Goal: Find specific page/section: Find specific page/section

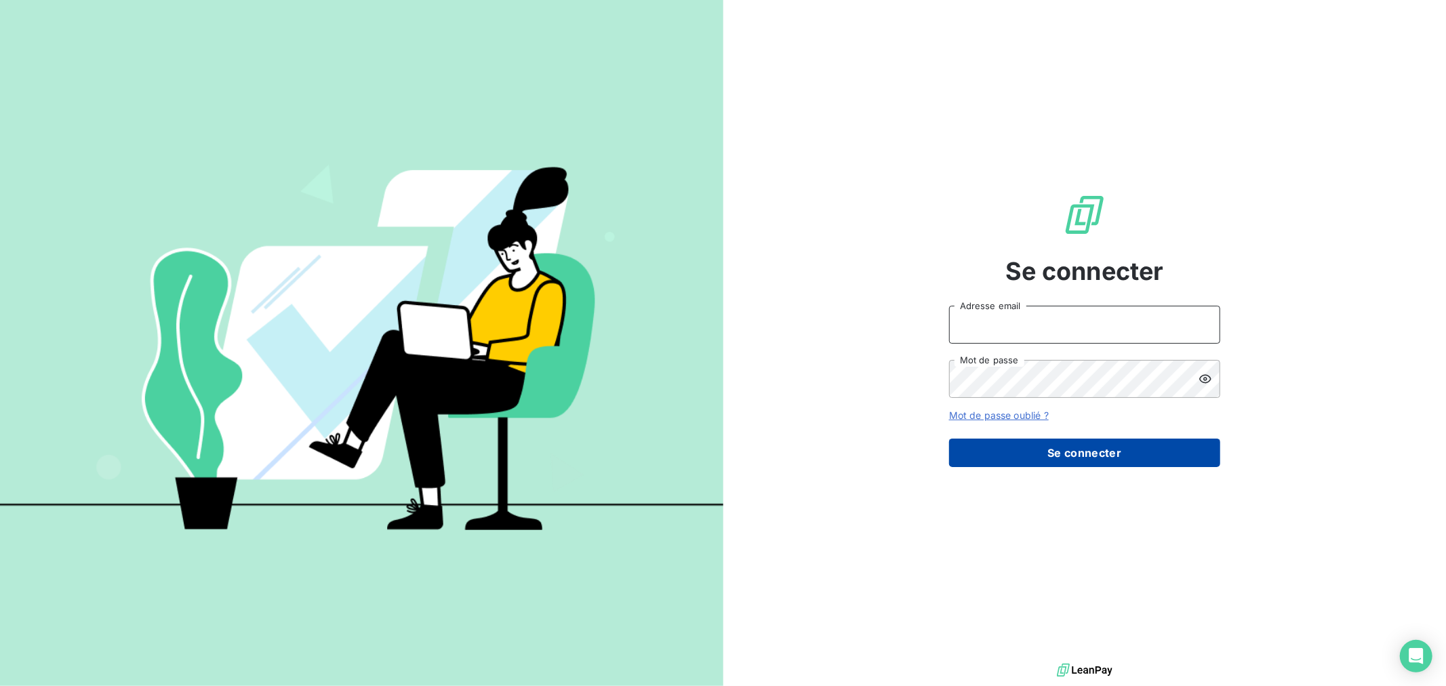
type input "[EMAIL_ADDRESS][DOMAIN_NAME]"
click at [1013, 461] on button "Se connecter" at bounding box center [1084, 453] width 271 height 28
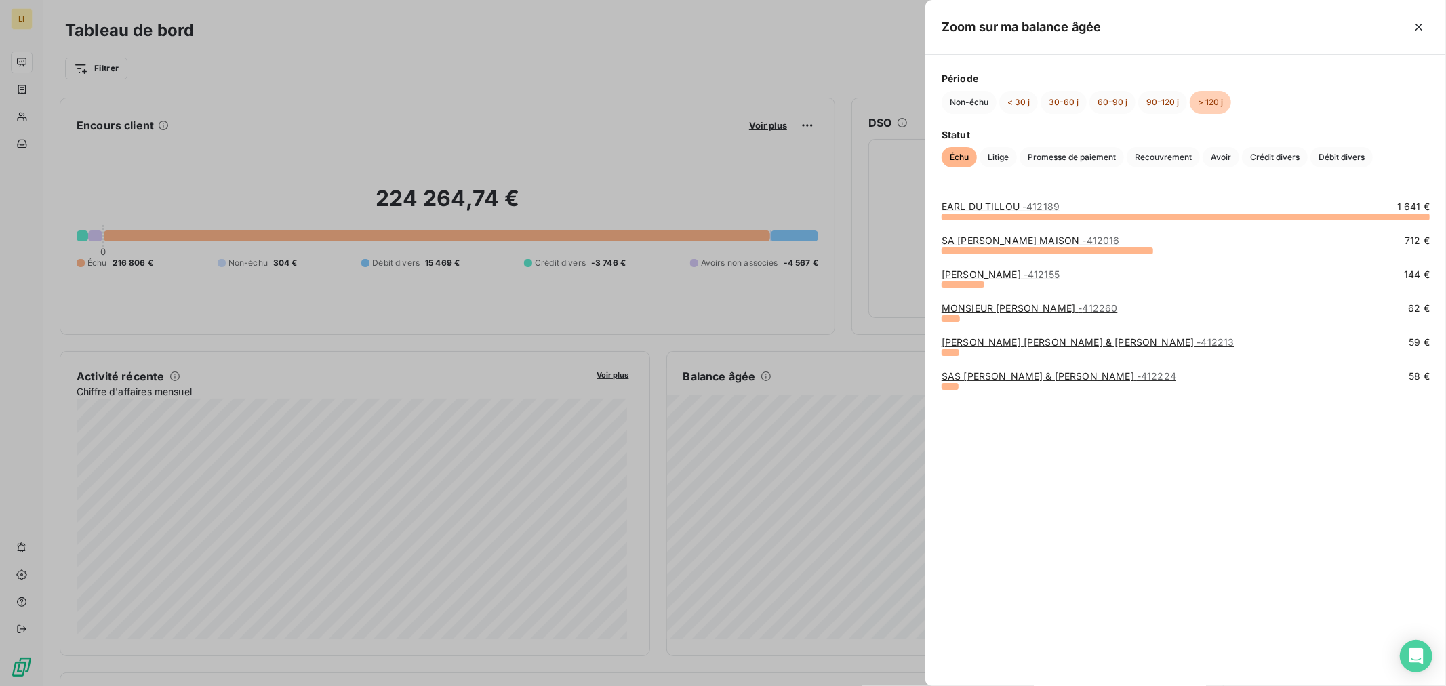
click at [976, 214] on div at bounding box center [1186, 217] width 488 height 7
click at [978, 207] on link "EARL DU TILLOU - 412189" at bounding box center [1001, 207] width 118 height 12
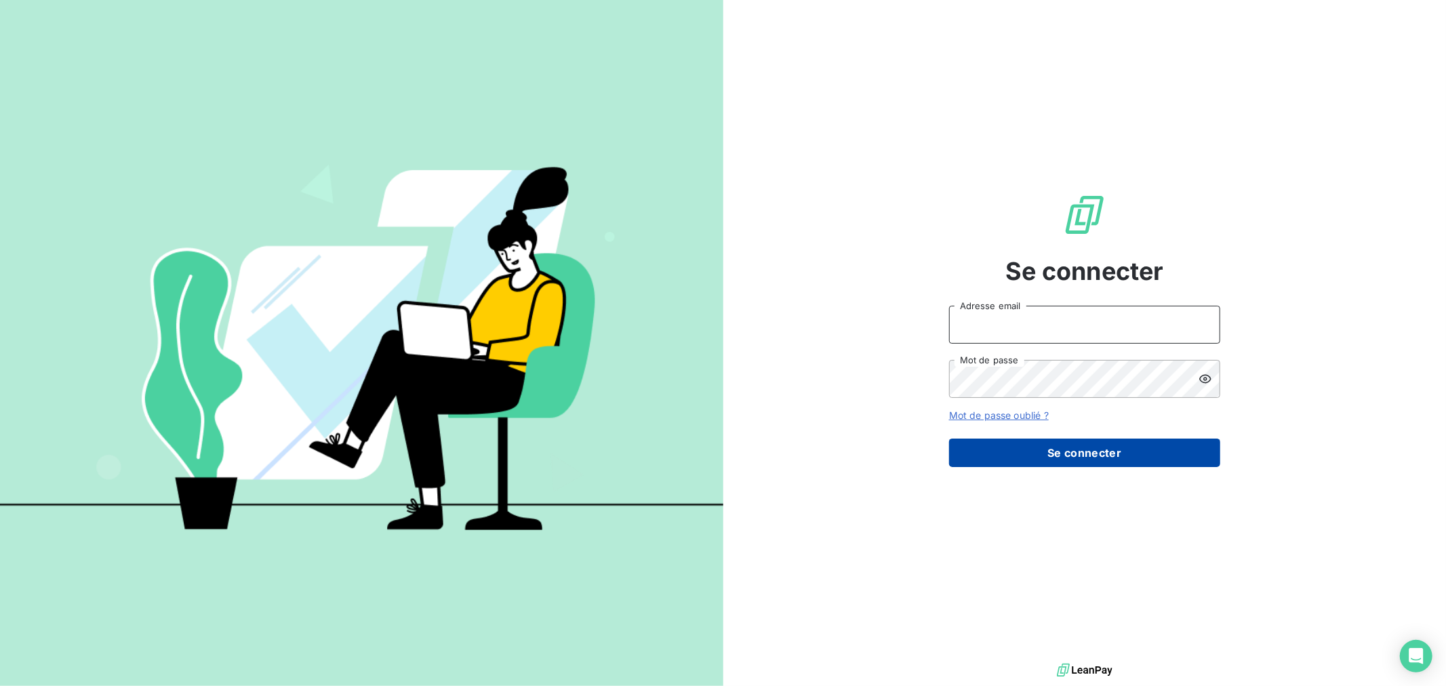
type input "[EMAIL_ADDRESS][DOMAIN_NAME]"
click at [1045, 456] on button "Se connecter" at bounding box center [1084, 453] width 271 height 28
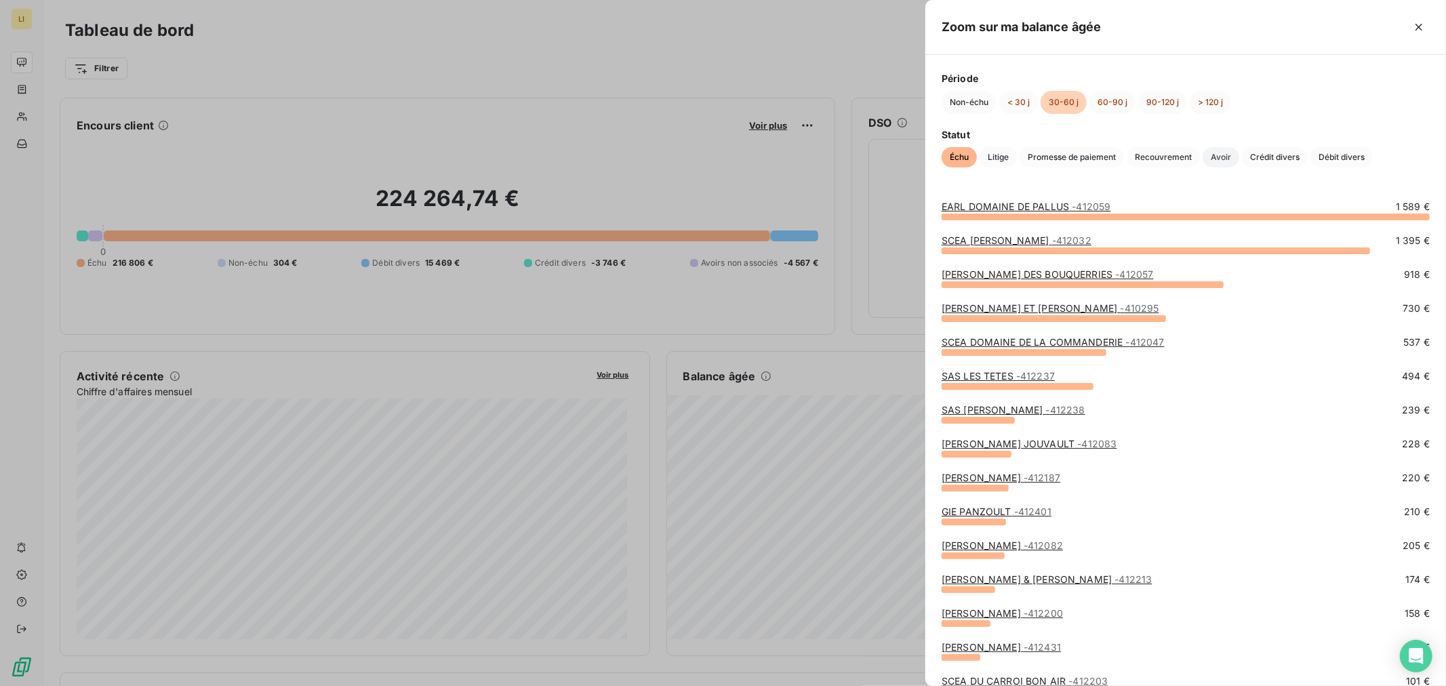
click at [1217, 159] on span "Avoir" at bounding box center [1221, 157] width 37 height 20
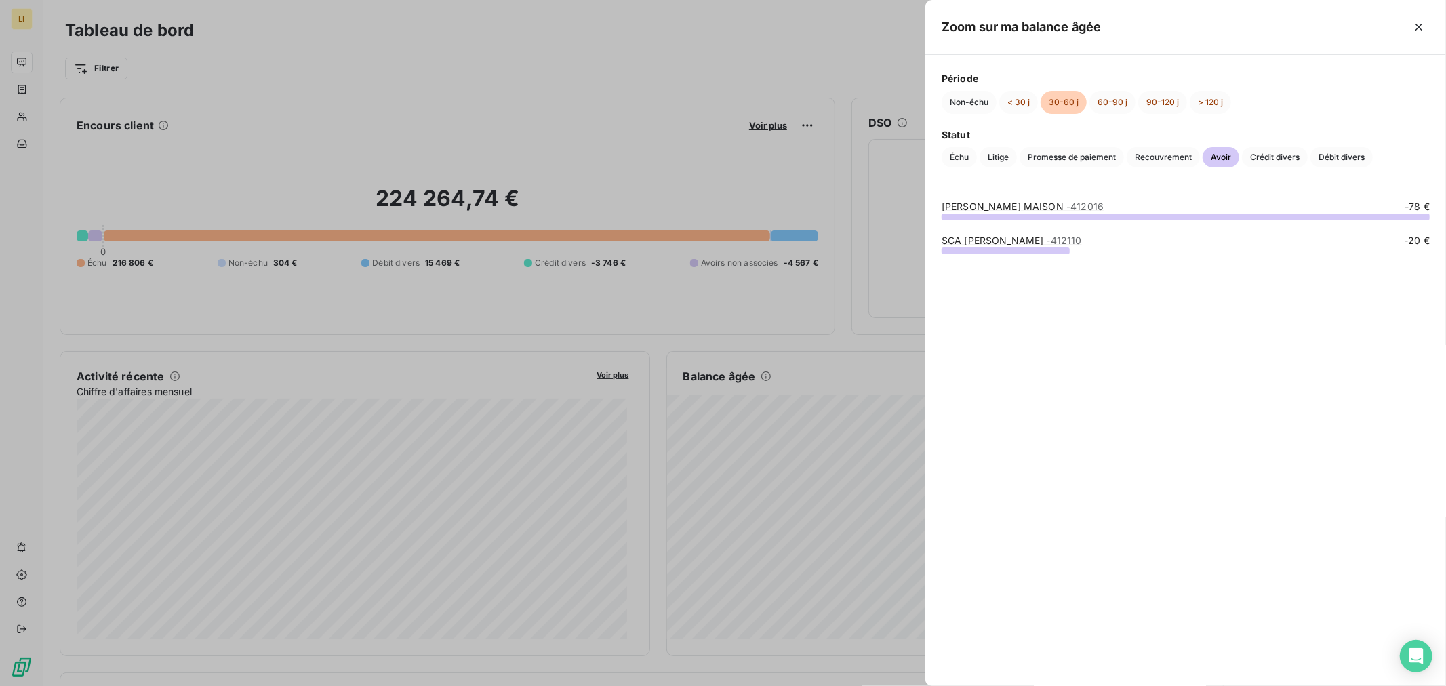
click at [788, 537] on div at bounding box center [723, 343] width 1446 height 686
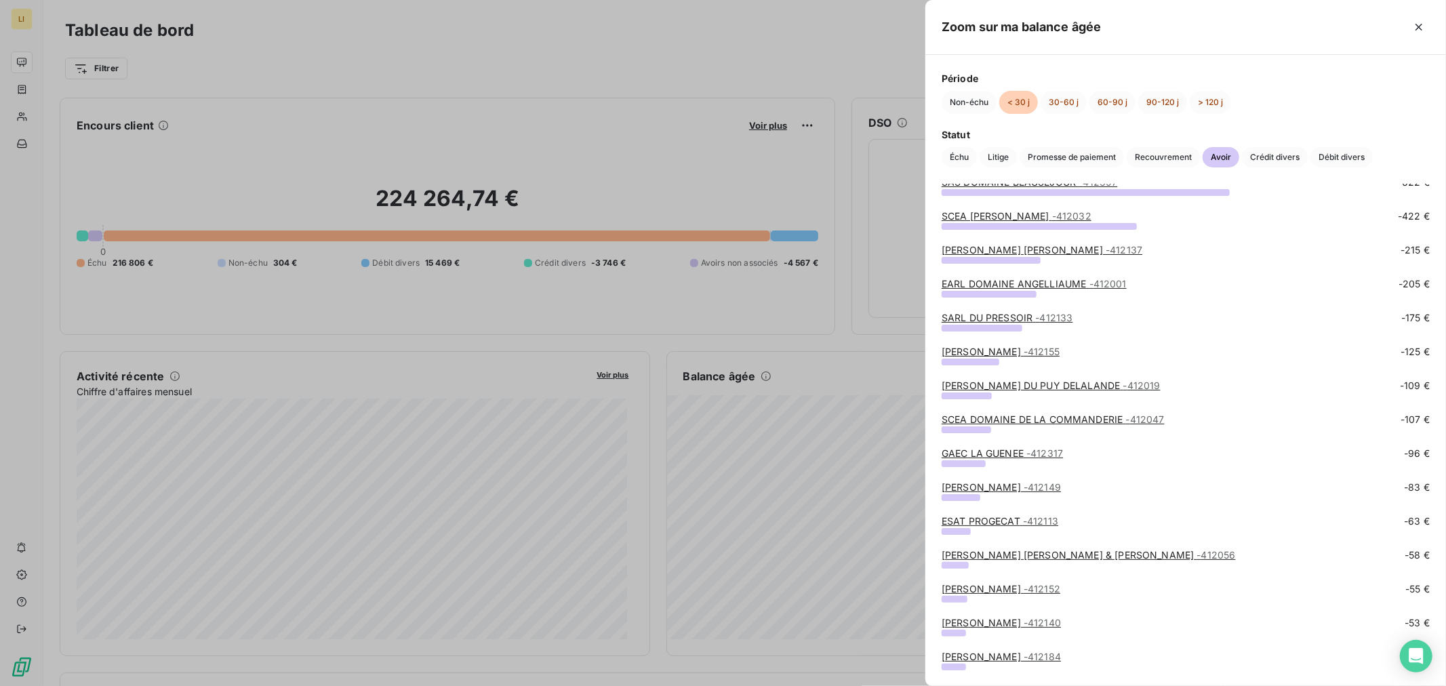
scroll to position [224, 0]
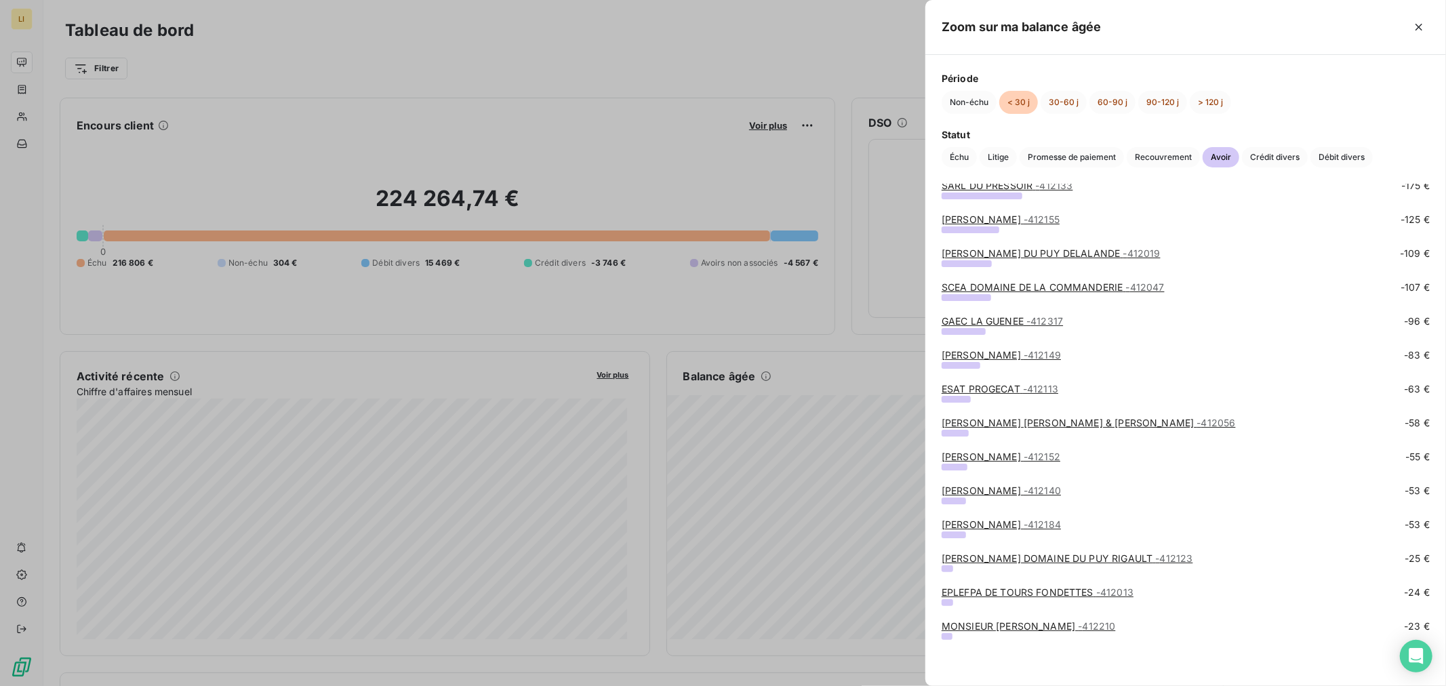
click at [797, 388] on div at bounding box center [723, 343] width 1446 height 686
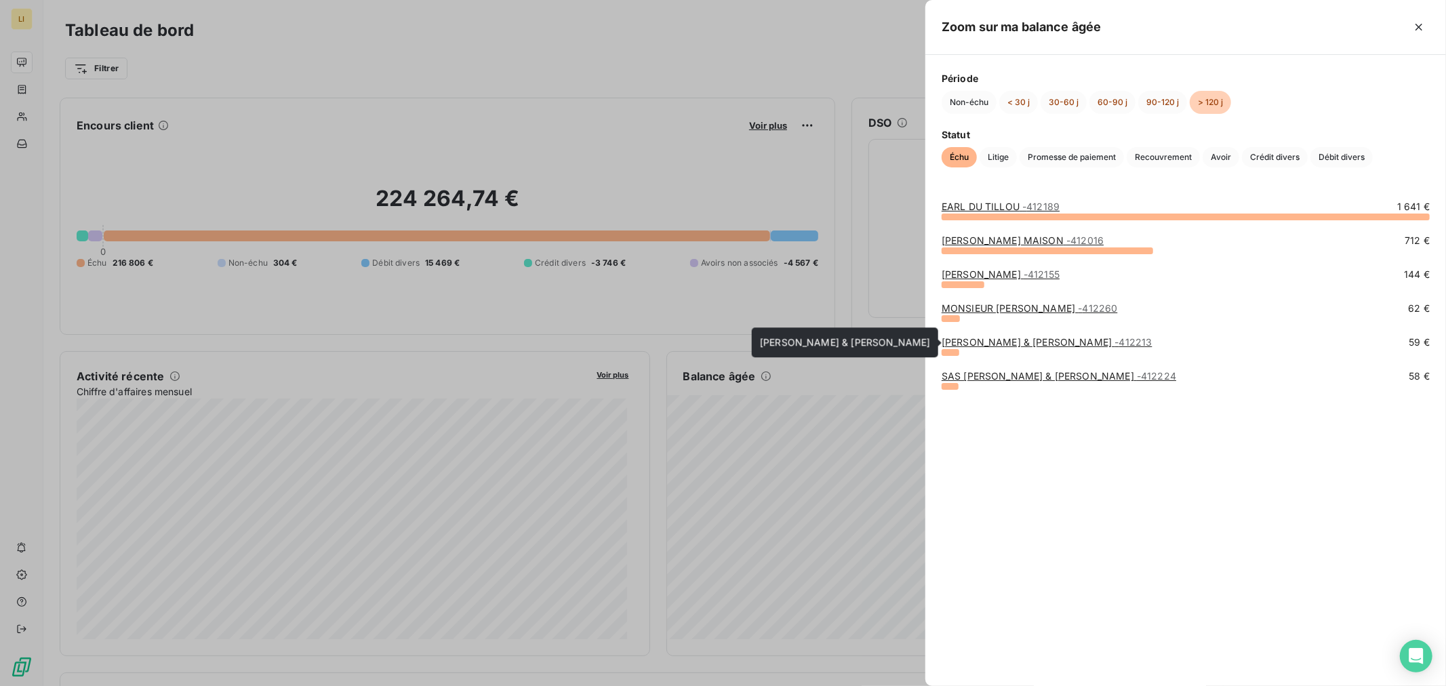
click at [1027, 341] on link "EARL SUARD STEPHANE & FRANCIS - 412213" at bounding box center [1047, 342] width 211 height 12
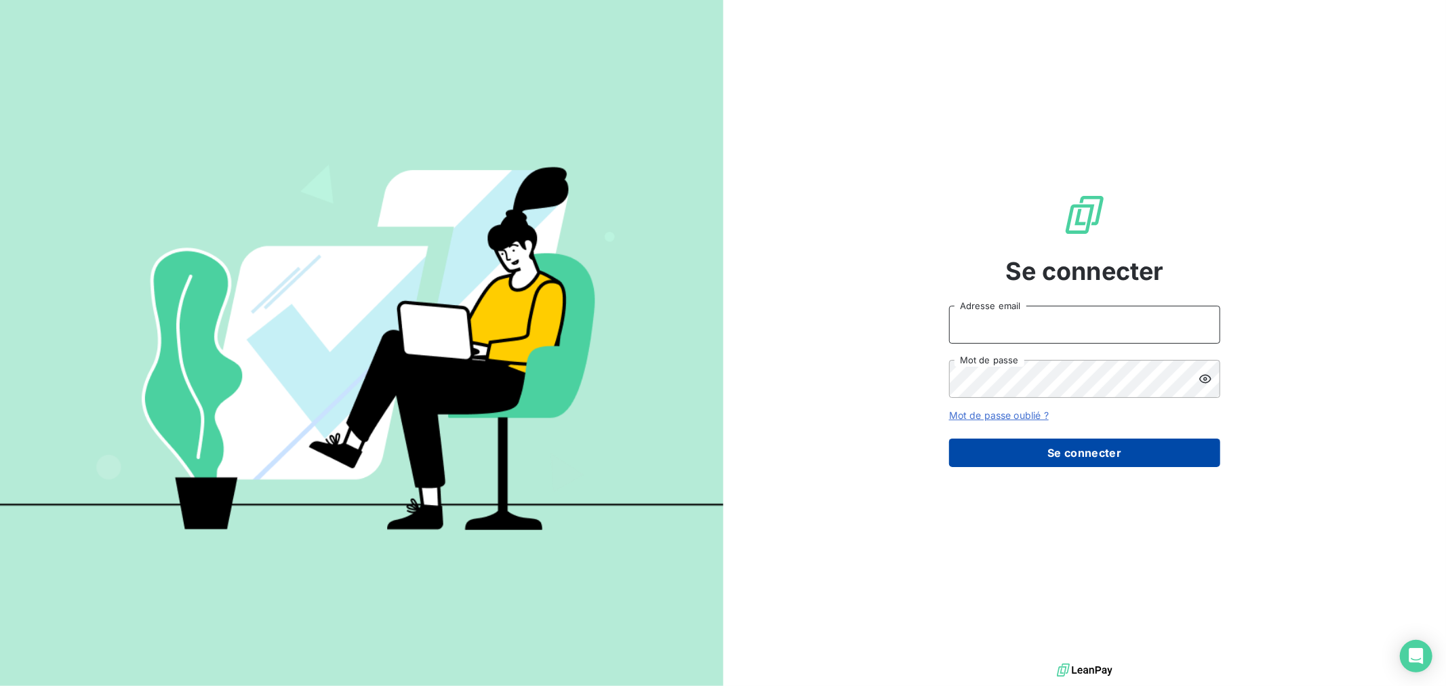
type input "[EMAIL_ADDRESS][DOMAIN_NAME]"
click at [1041, 443] on button "Se connecter" at bounding box center [1084, 453] width 271 height 28
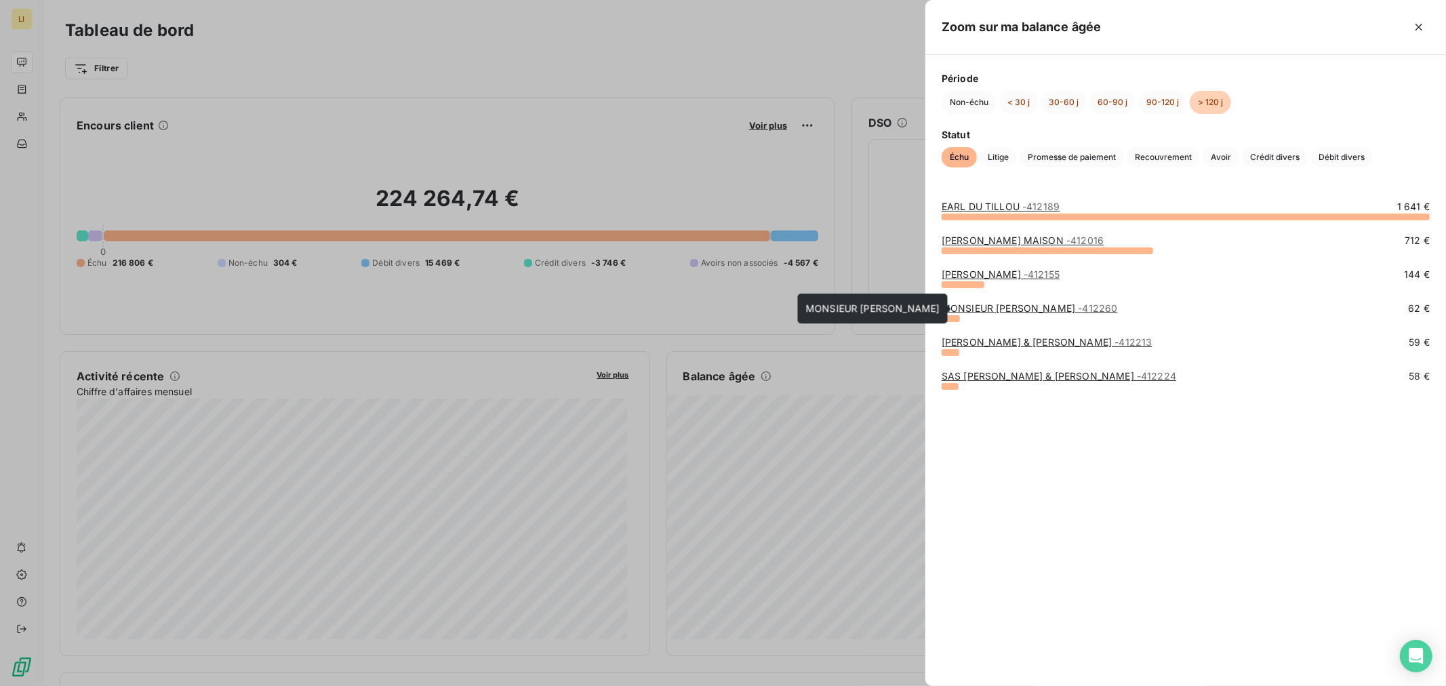
click at [999, 310] on link "MONSIEUR TREVISE ALEX - 412260" at bounding box center [1030, 308] width 176 height 12
click at [997, 273] on link "EARL RAFFAULT JULIEN - 412155" at bounding box center [1001, 274] width 118 height 12
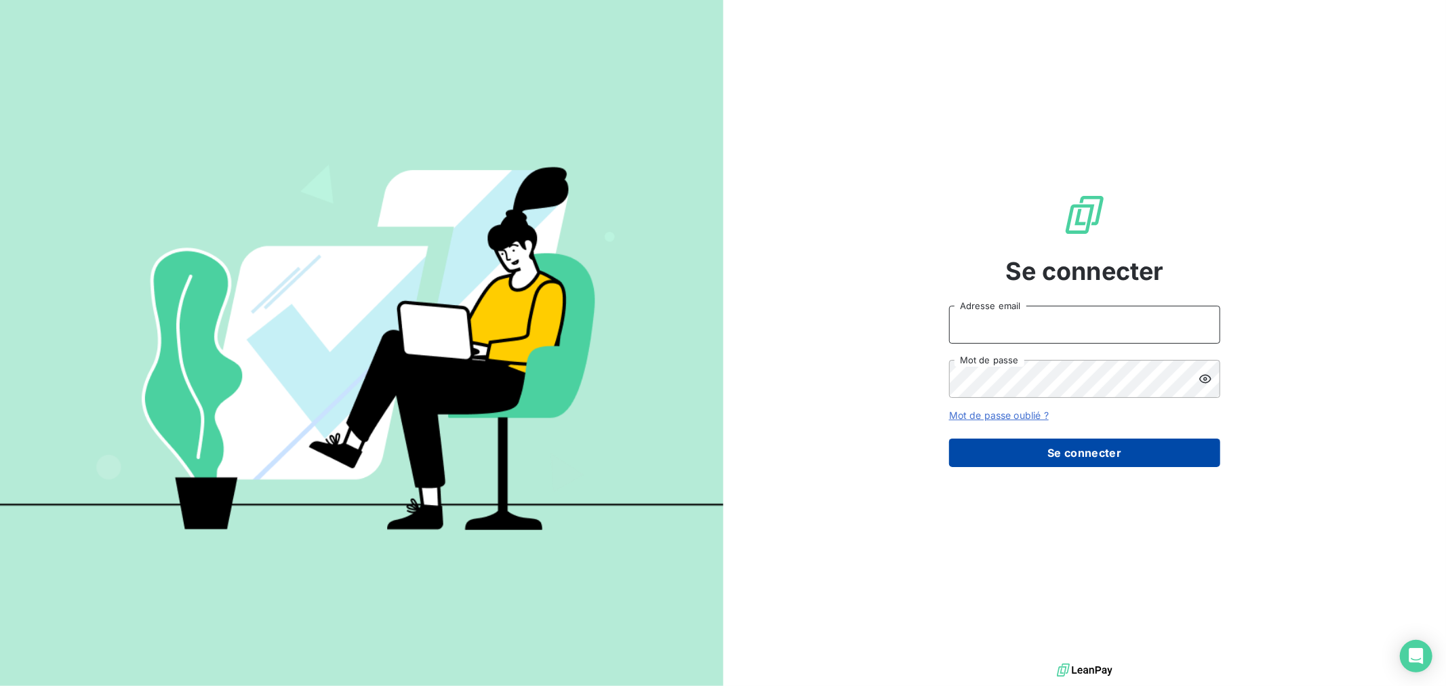
type input "[EMAIL_ADDRESS][DOMAIN_NAME]"
click at [1121, 458] on button "Se connecter" at bounding box center [1084, 453] width 271 height 28
